Goal: Task Accomplishment & Management: Manage account settings

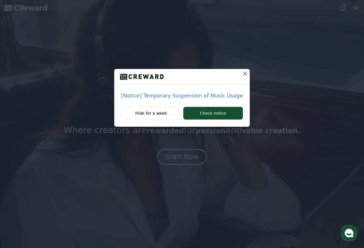
click at [242, 73] on icon at bounding box center [245, 73] width 7 height 7
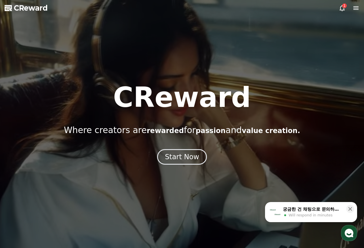
click at [343, 8] on icon at bounding box center [342, 8] width 7 height 7
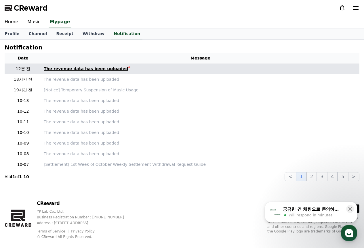
click at [143, 67] on link "The revenue data has been uploaded" at bounding box center [201, 69] width 314 height 6
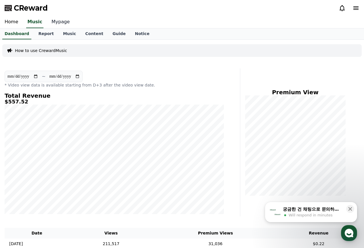
click at [54, 19] on link "Mypage" at bounding box center [60, 22] width 27 height 12
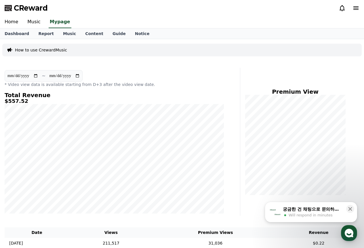
select select "**********"
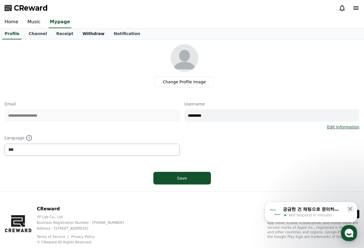
click at [89, 34] on link "Withdraw" at bounding box center [93, 34] width 31 height 11
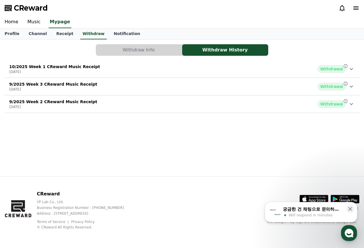
click at [129, 63] on div "10/2025 Week 1 CReward Music Receipt 2025-10-07 Withdrawal" at bounding box center [182, 69] width 355 height 15
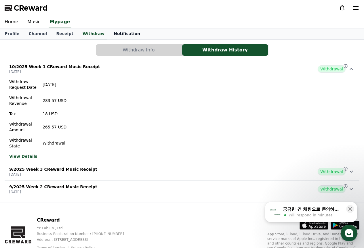
click at [115, 37] on link "Notification" at bounding box center [127, 34] width 36 height 11
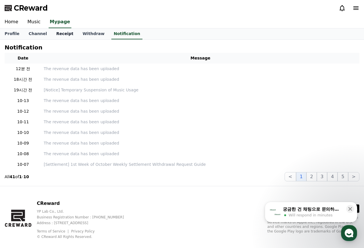
click at [60, 38] on link "Receipt" at bounding box center [65, 34] width 26 height 11
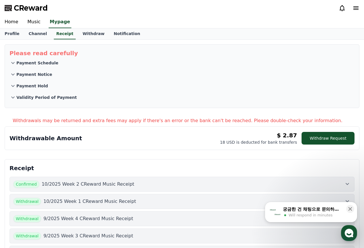
click at [304, 215] on span "Will respond in minutes" at bounding box center [311, 215] width 44 height 5
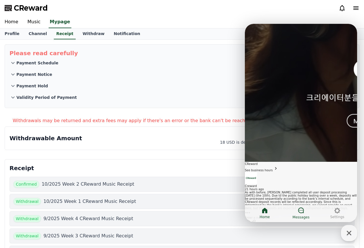
click at [303, 213] on icon at bounding box center [301, 210] width 7 height 7
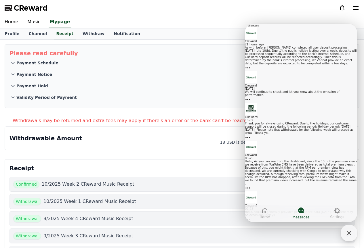
scroll to position [29, 0]
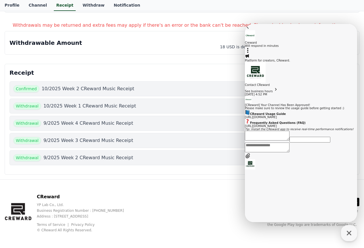
scroll to position [98, 0]
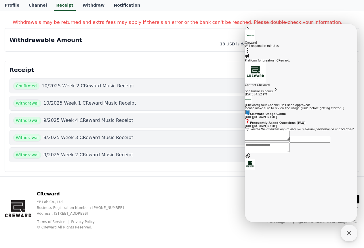
click at [251, 30] on icon at bounding box center [248, 27] width 6 height 6
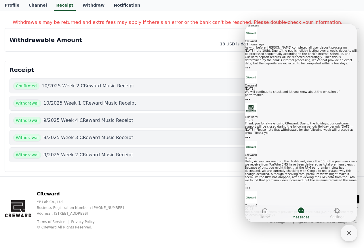
scroll to position [71, 0]
click at [309, 242] on div "After the person in charge returned and checked, it appears that the bank has c…" at bounding box center [301, 245] width 112 height 6
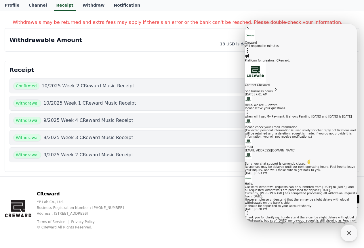
scroll to position [973, 0]
click at [251, 30] on icon at bounding box center [248, 27] width 6 height 6
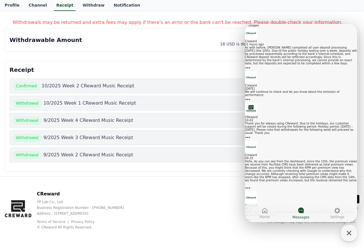
scroll to position [0, 0]
click at [194, 29] on div "Withdrawable Amount $ 2.87 18 USD is deducted for bank transfers Withdraw Reque…" at bounding box center [182, 40] width 355 height 24
click at [350, 237] on icon "button" at bounding box center [349, 233] width 10 height 10
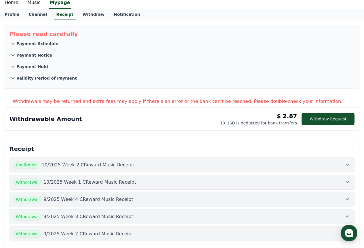
scroll to position [12, 0]
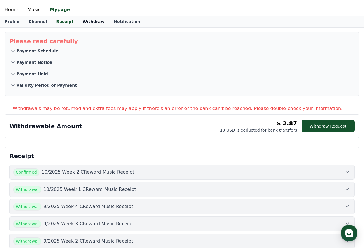
click at [80, 23] on link "Withdraw" at bounding box center [93, 21] width 31 height 11
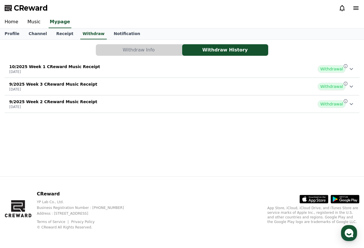
click at [195, 73] on div "10/2025 Week 1 CReward Music Receipt 2025-10-07 Withdrawal" at bounding box center [182, 69] width 355 height 15
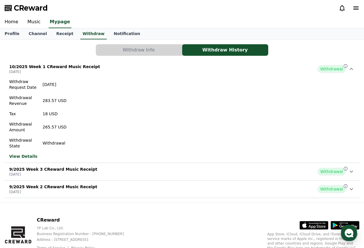
click at [165, 51] on button "Withdraw Info" at bounding box center [139, 50] width 86 height 12
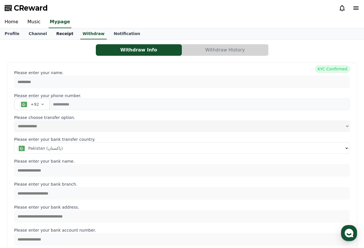
click at [59, 33] on link "Receipt" at bounding box center [65, 34] width 26 height 11
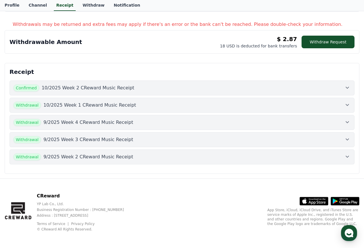
scroll to position [98, 0]
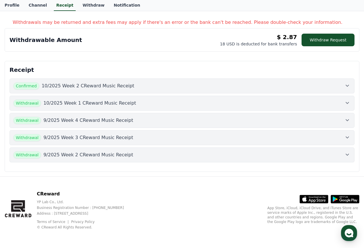
click at [131, 102] on div "Withdrawal 10/2025 Week 1 CReward Music Receipt" at bounding box center [182, 103] width 338 height 7
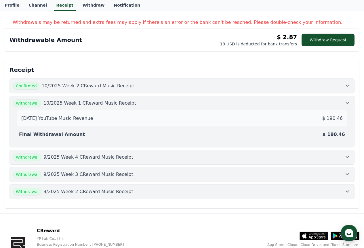
click at [132, 89] on div "Confirmed 10/2025 Week 2 CReward Music Receipt" at bounding box center [182, 85] width 338 height 7
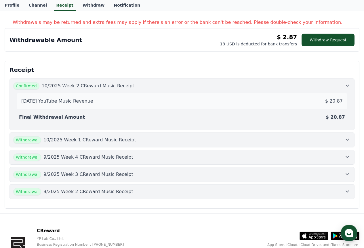
click at [138, 88] on div "Confirmed 10/2025 Week 2 CReward Music Receipt" at bounding box center [182, 85] width 338 height 7
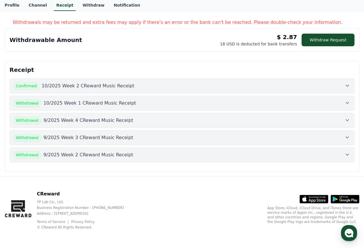
click at [138, 88] on div "Confirmed 10/2025 Week 2 CReward Music Receipt" at bounding box center [182, 85] width 338 height 7
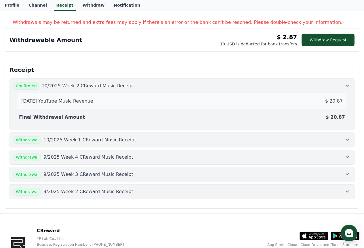
click at [138, 89] on div "Confirmed 10/2025 Week 2 CReward Music Receipt" at bounding box center [182, 85] width 338 height 7
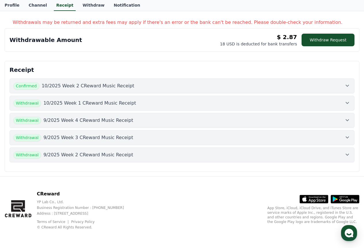
click at [128, 116] on button "Withdrawal 9/2025 Week 4 CReward Music Receipt" at bounding box center [182, 120] width 345 height 15
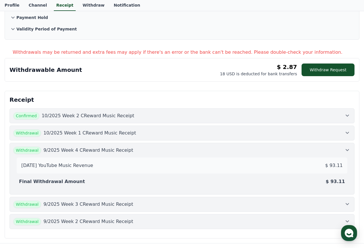
scroll to position [41, 0]
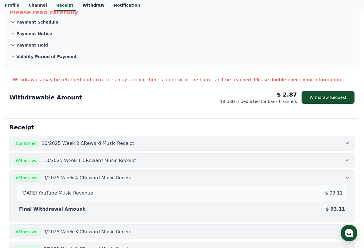
click at [92, 5] on link "Withdraw" at bounding box center [93, 5] width 31 height 11
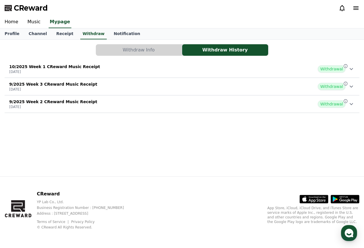
click at [219, 72] on div "10/2025 Week 1 CReward Music Receipt 2025-10-07 Withdrawal" at bounding box center [182, 69] width 355 height 15
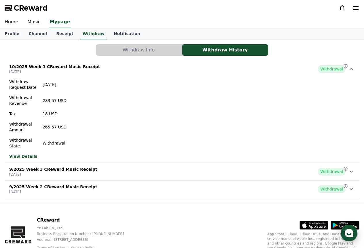
click at [351, 234] on icon "button" at bounding box center [349, 233] width 10 height 10
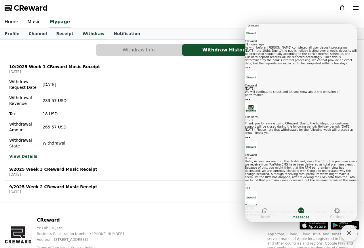
click at [302, 229] on button "secondary Button Cancel" at bounding box center [302, 230] width 10 height 3
click at [303, 63] on link "Creward 21 hours ago As with before, CReward completed all user deposit process…" at bounding box center [301, 49] width 112 height 44
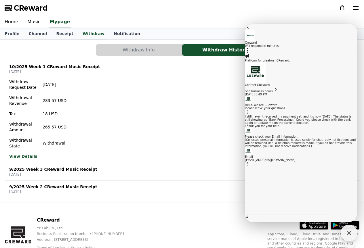
scroll to position [350, 0]
click at [301, 204] on section "Message List Platform for creators, CReward. Contact CReward See business hours…" at bounding box center [301, 180] width 112 height 252
click at [120, 32] on link "Notification" at bounding box center [127, 34] width 36 height 11
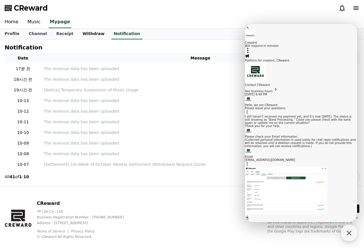
click at [86, 34] on link "Withdraw" at bounding box center [93, 34] width 31 height 11
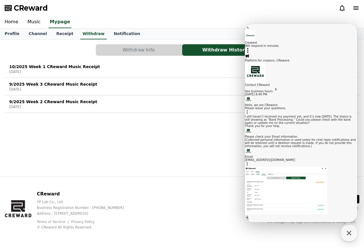
paste textarea "**********"
type textarea "**********"
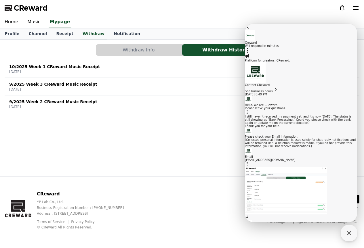
scroll to position [0, 0]
click at [251, 30] on button "Go to previous page" at bounding box center [248, 27] width 6 height 6
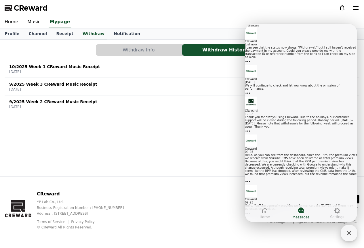
click at [352, 234] on icon "button" at bounding box center [349, 233] width 10 height 10
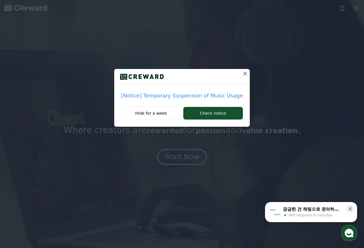
click at [242, 73] on icon at bounding box center [245, 73] width 7 height 7
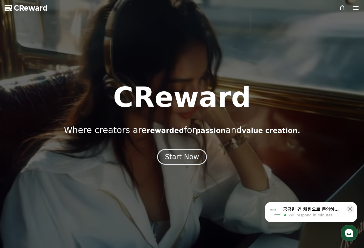
click at [346, 231] on use "button" at bounding box center [349, 233] width 9 height 9
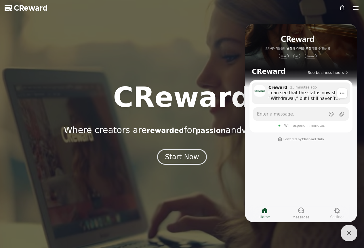
click at [306, 94] on div "I can see that the status now shows “Withdrawal,” but I still haven’t received …" at bounding box center [308, 96] width 78 height 12
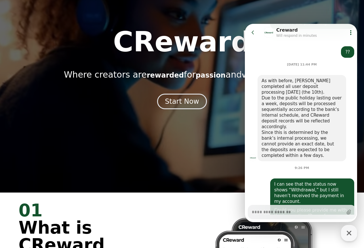
scroll to position [58, 0]
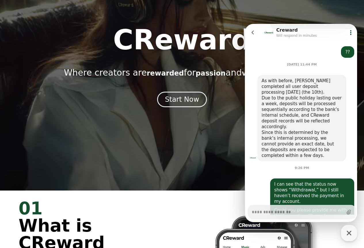
type textarea "*"
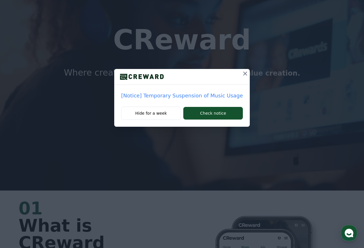
click at [242, 73] on icon at bounding box center [245, 73] width 7 height 7
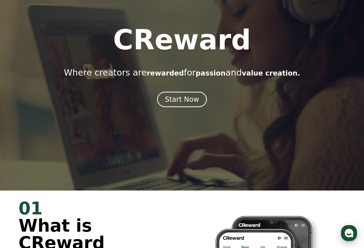
click at [350, 235] on icon "button" at bounding box center [349, 233] width 10 height 10
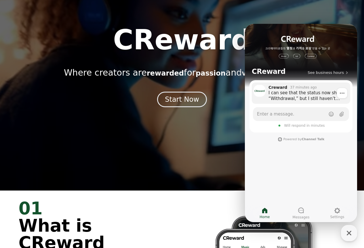
click at [301, 97] on div "I can see that the status now shows “Withdrawal,” but I still haven’t received …" at bounding box center [308, 96] width 78 height 12
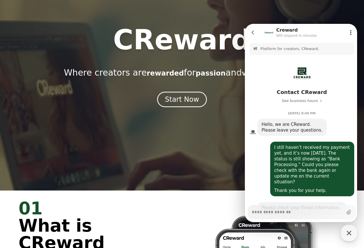
scroll to position [416, 0]
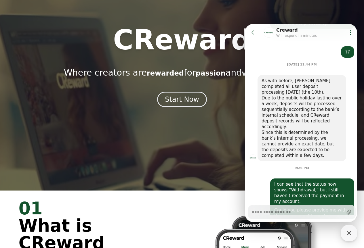
type textarea "*"
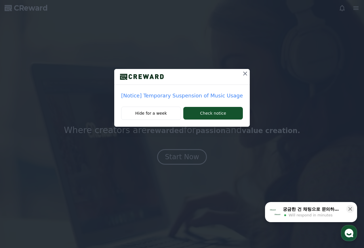
click at [242, 75] on icon at bounding box center [245, 73] width 7 height 7
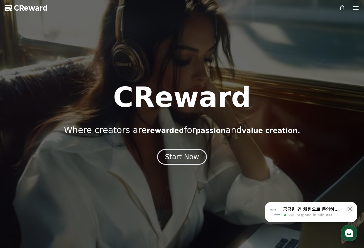
click at [346, 230] on icon "button" at bounding box center [349, 233] width 10 height 10
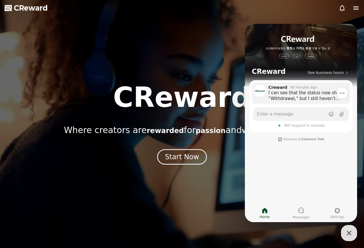
click at [308, 95] on div "I can see that the status now shows “Withdrawal,” but I still haven’t received …" at bounding box center [308, 96] width 78 height 12
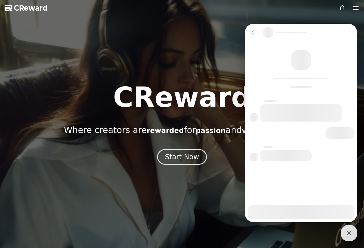
click at [308, 95] on div at bounding box center [301, 131] width 112 height 181
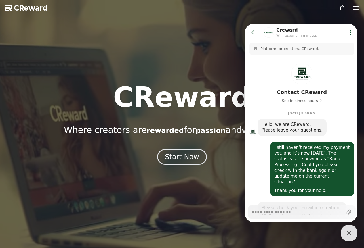
scroll to position [416, 0]
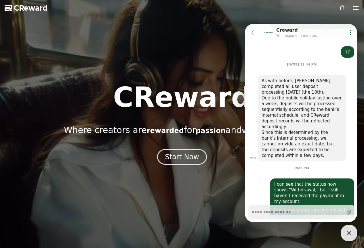
type textarea "*"
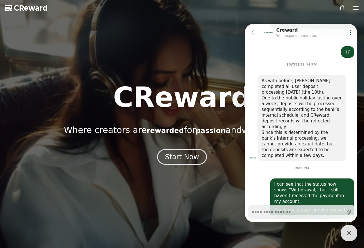
type textarea "*"
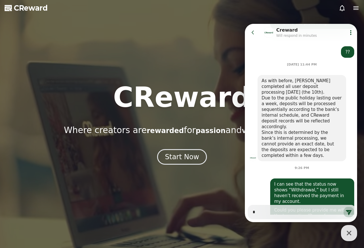
type textarea "*"
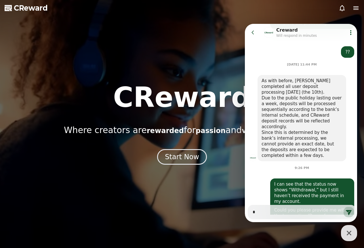
type textarea "**"
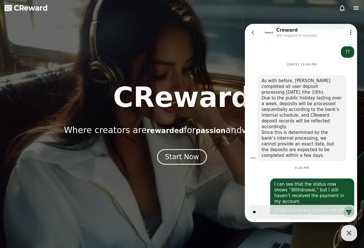
type textarea "*"
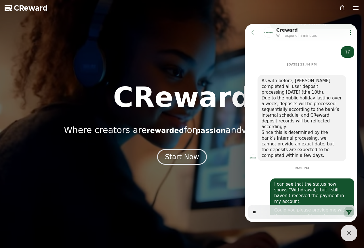
type textarea "*"
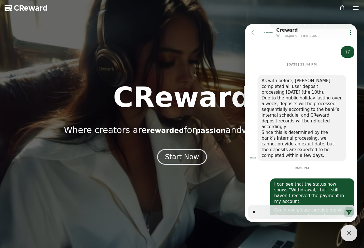
type textarea "*"
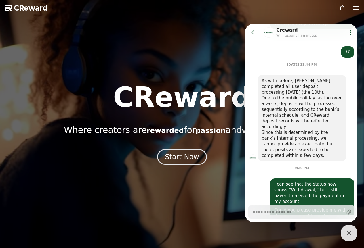
type textarea "*"
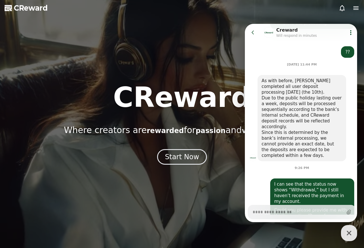
type textarea "*"
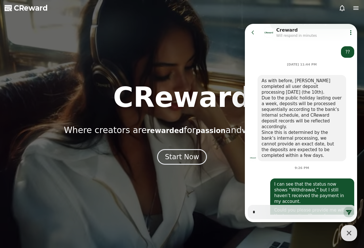
type textarea "*"
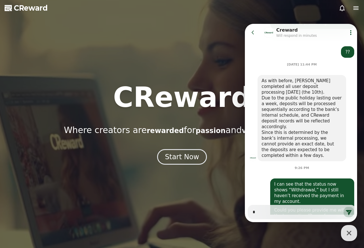
type textarea "**"
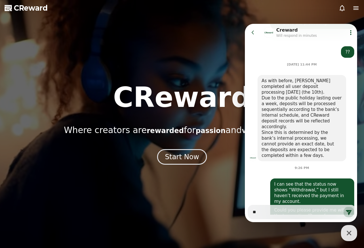
type textarea "*"
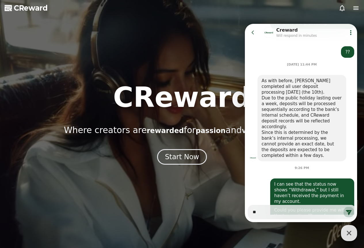
type textarea "*"
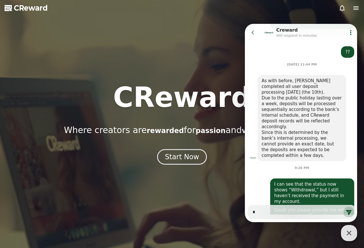
type textarea "*"
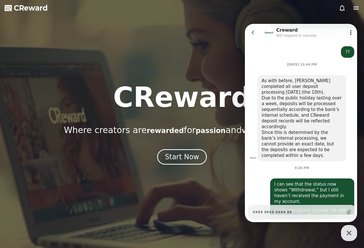
type textarea "*"
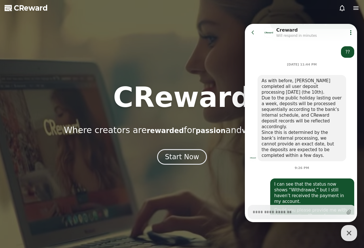
type textarea "*"
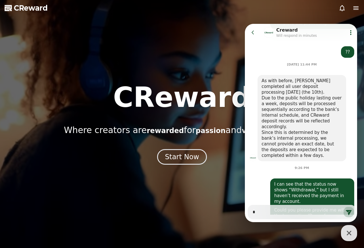
type textarea "*"
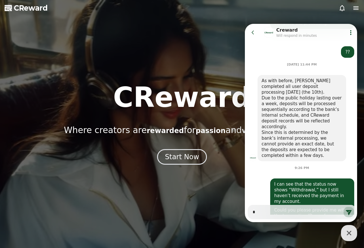
type textarea "**"
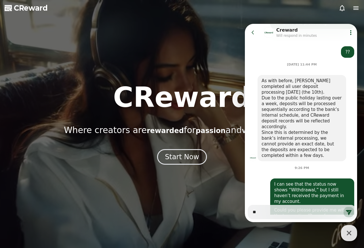
type textarea "*"
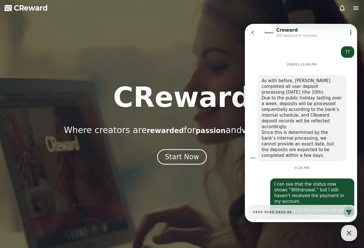
scroll to position [445, 0]
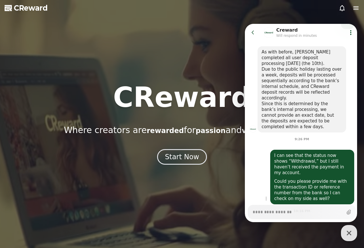
type textarea "*"
